Goal: Transaction & Acquisition: Register for event/course

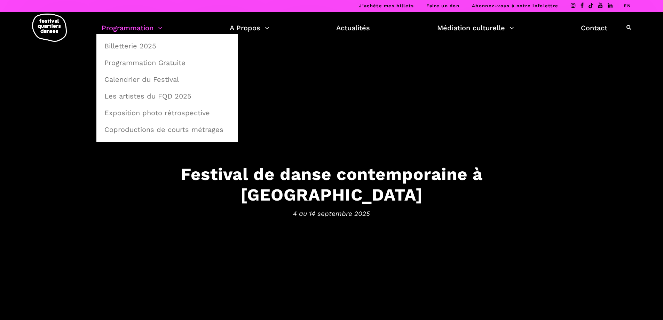
click at [125, 25] on link "Programmation" at bounding box center [132, 28] width 61 height 12
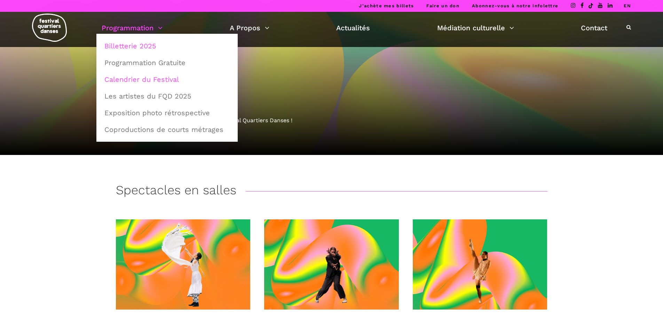
click at [151, 80] on link "Calendrier du Festival" at bounding box center [167, 79] width 134 height 16
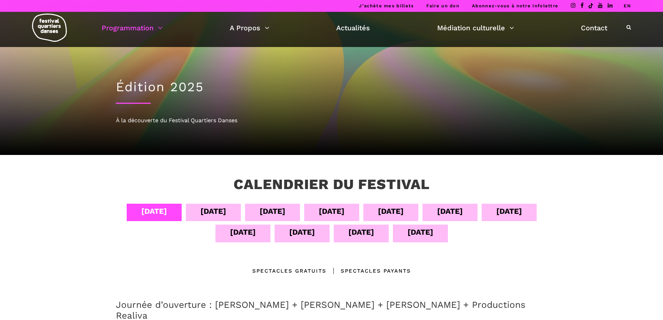
click at [412, 232] on div "[DATE]" at bounding box center [421, 232] width 26 height 12
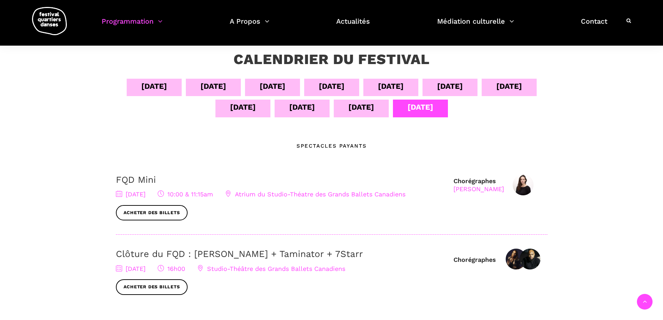
scroll to position [139, 0]
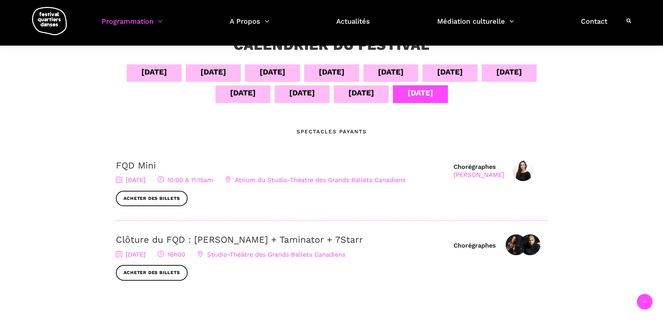
click at [292, 239] on link "Clôture du FQD : Lene Boel + Taminator + 7Starr" at bounding box center [239, 239] width 247 height 10
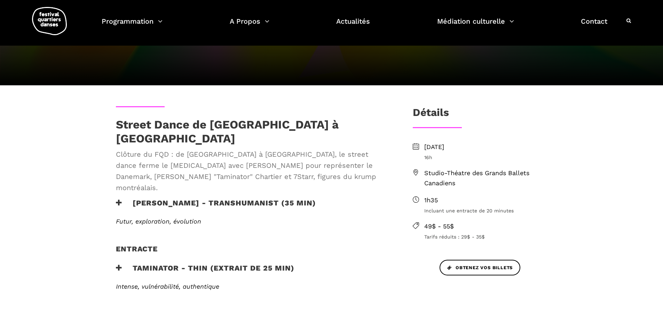
scroll to position [139, 0]
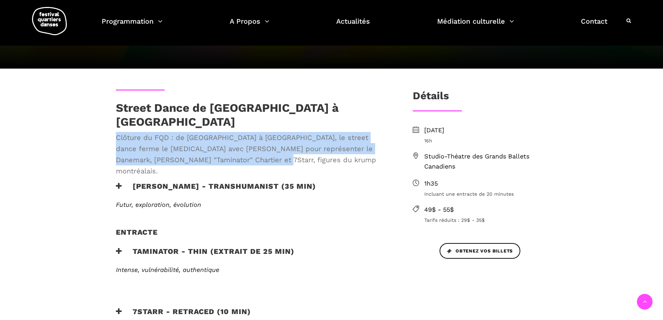
drag, startPoint x: 250, startPoint y: 153, endPoint x: 110, endPoint y: 133, distance: 141.1
click at [110, 133] on div "Street Dance de Copenhague à Montréal Clôture du FQD : de Copenhague à Montréal…" at bounding box center [253, 141] width 288 height 81
copy span "Clôture du FQD : de Copenhague à Montréal, le street dance ferme le bal avec Le…"
